Goal: Task Accomplishment & Management: Complete application form

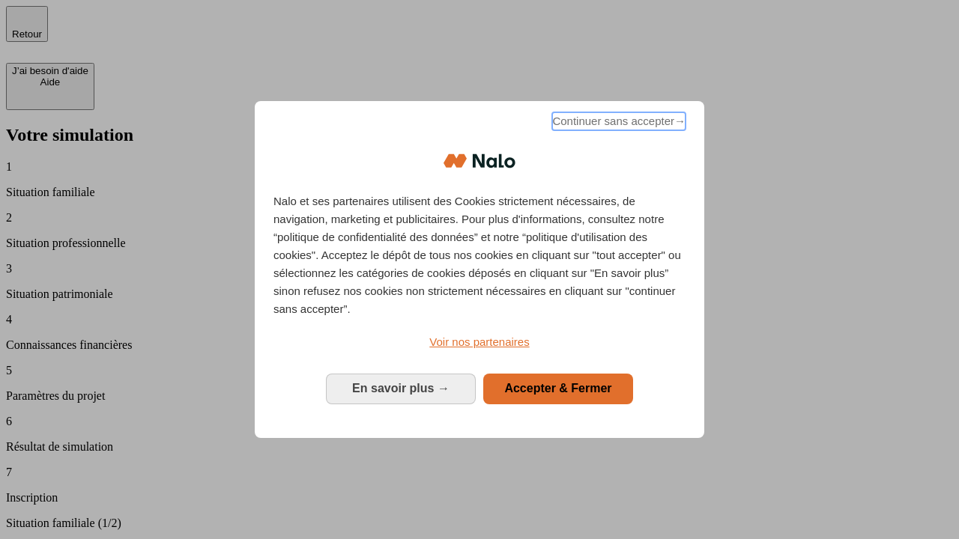
click at [617, 124] on span "Continuer sans accepter →" at bounding box center [618, 121] width 133 height 18
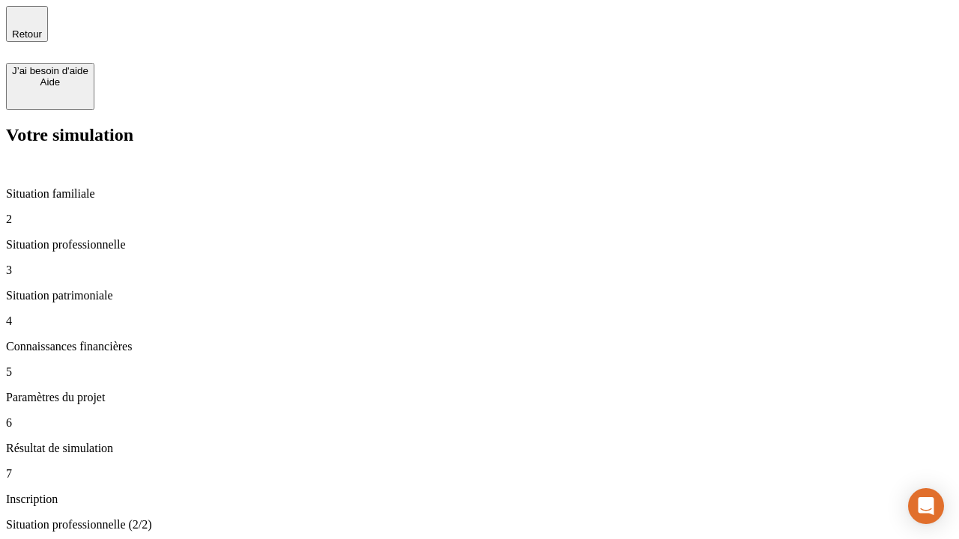
type input "30 000"
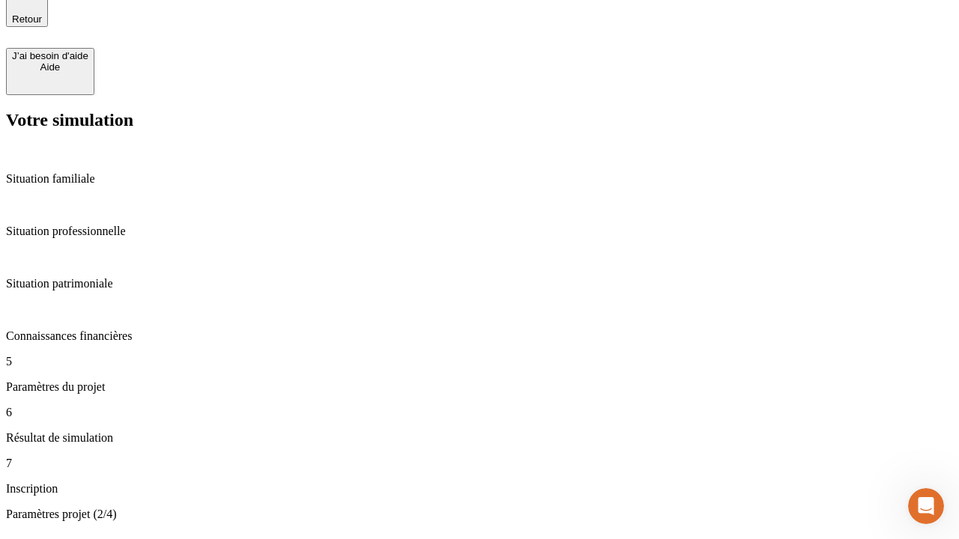
type input "25"
type input "1 000"
type input "640"
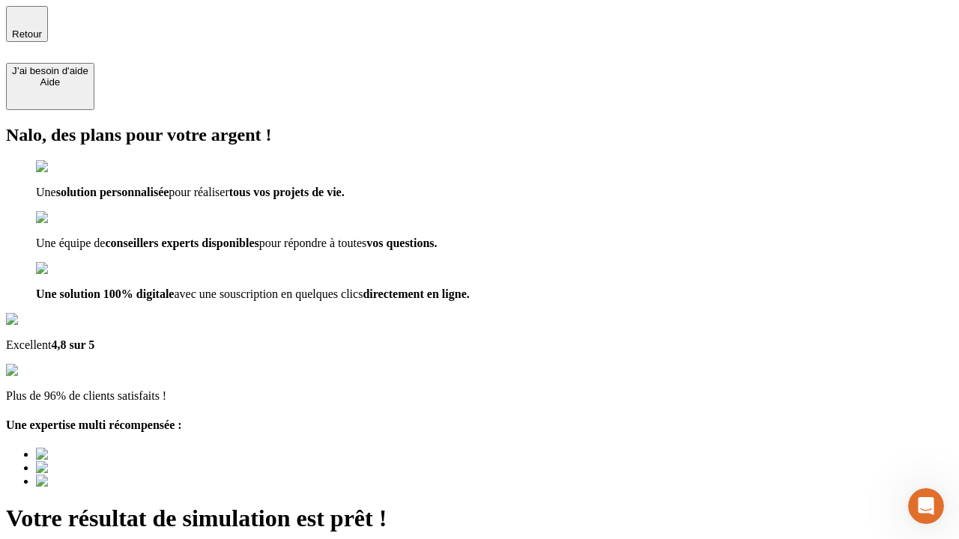
type input "[EMAIL_ADDRESS][PERSON_NAME][DOMAIN_NAME]"
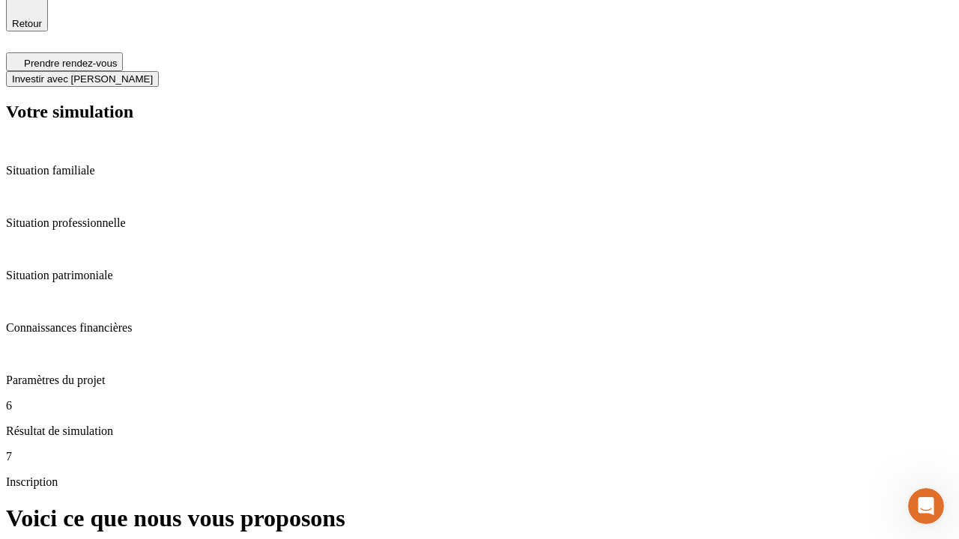
click at [153, 73] on span "Investir avec [PERSON_NAME]" at bounding box center [82, 78] width 141 height 11
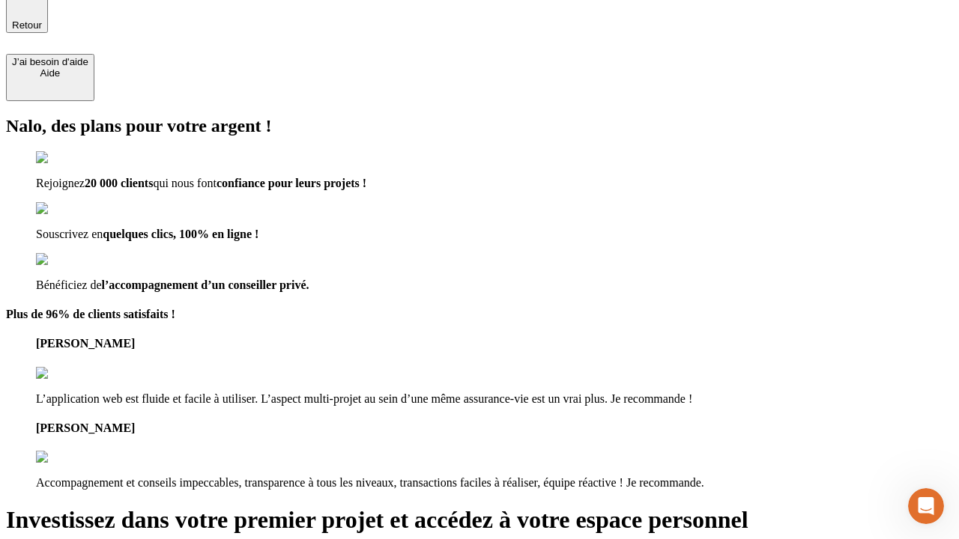
type input "[PERSON_NAME][EMAIL_ADDRESS][DOMAIN_NAME]"
